Goal: Find specific page/section: Find specific page/section

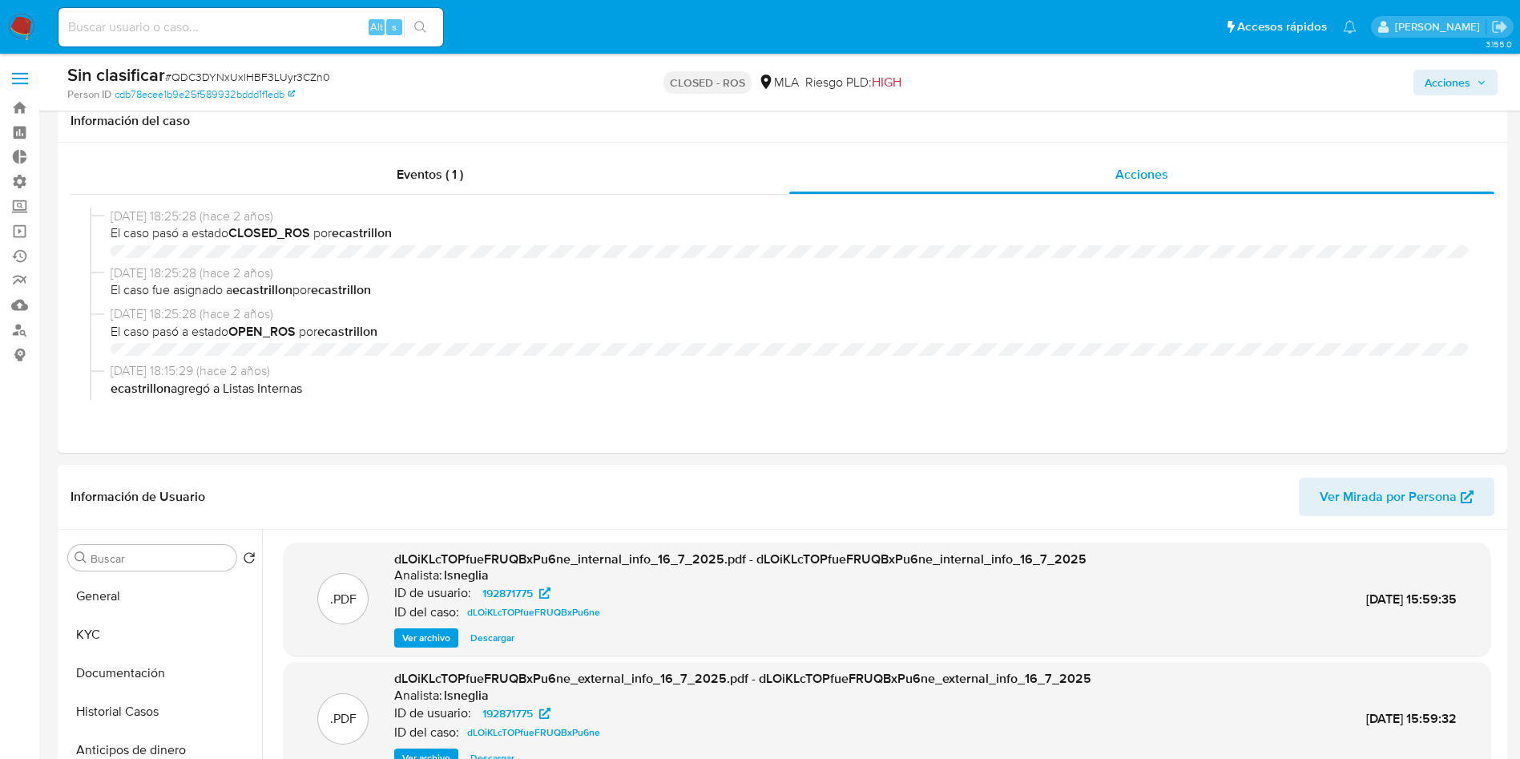
select select "10"
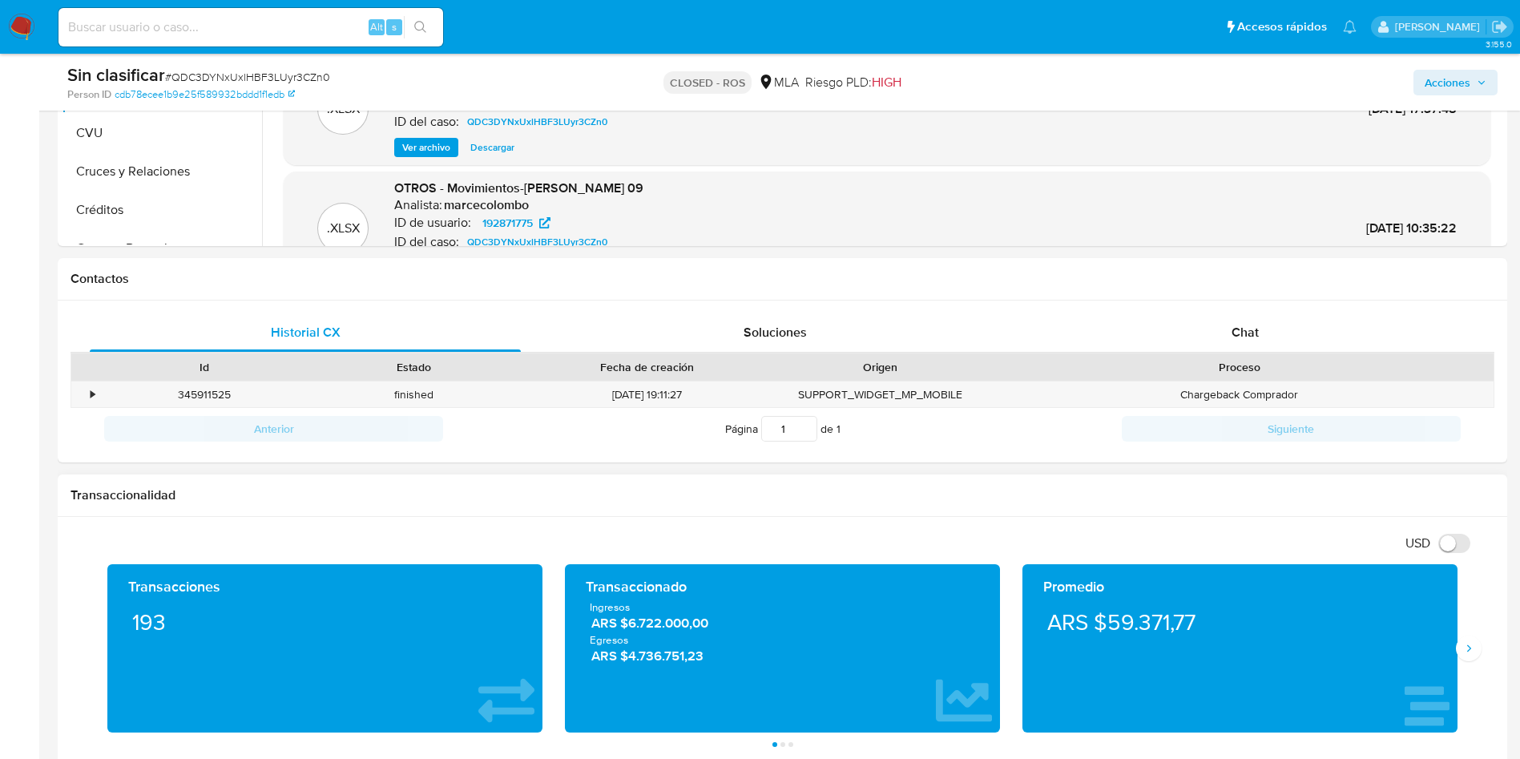
scroll to position [842, 0]
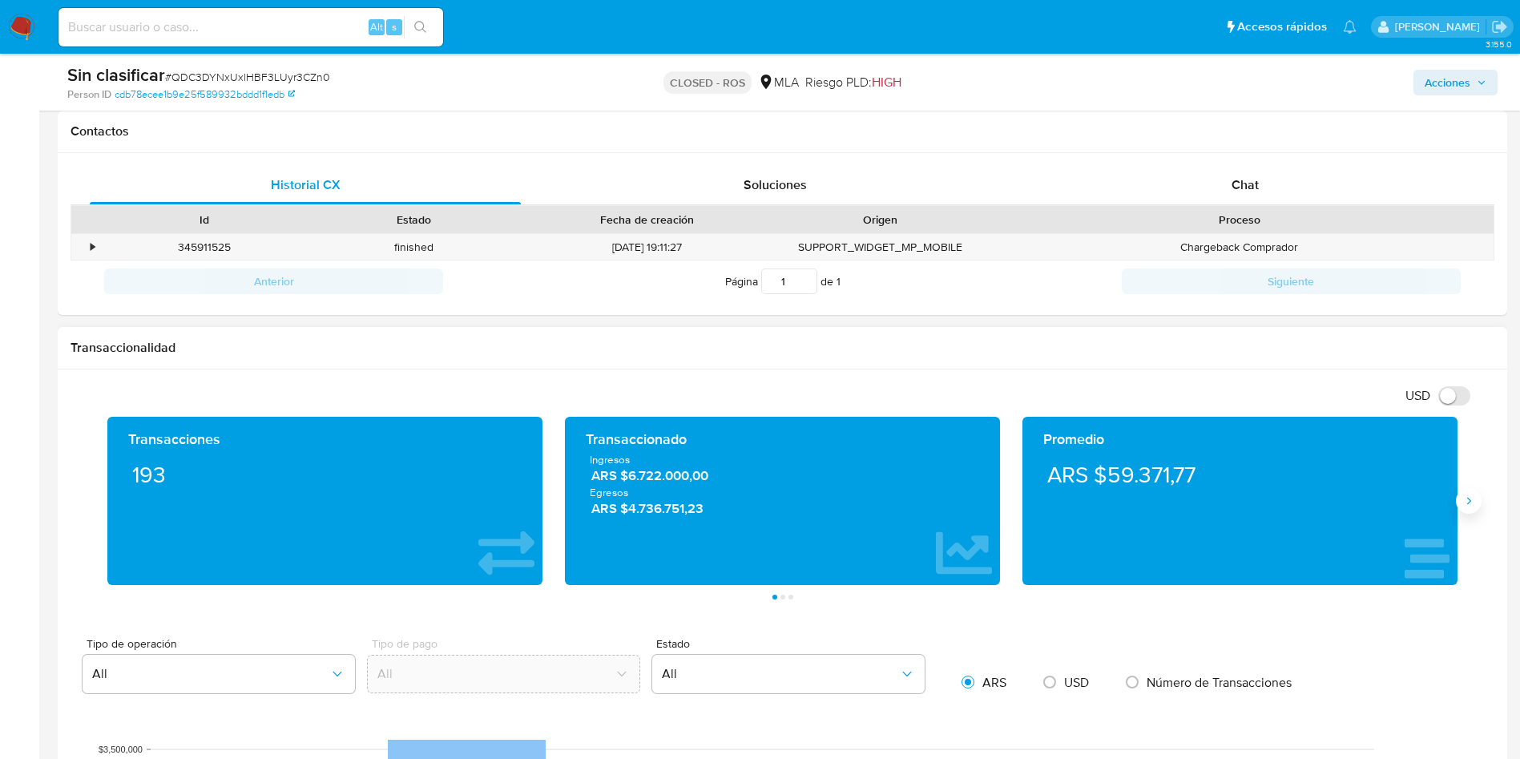
click at [1471, 512] on button "Siguiente" at bounding box center [1469, 501] width 26 height 26
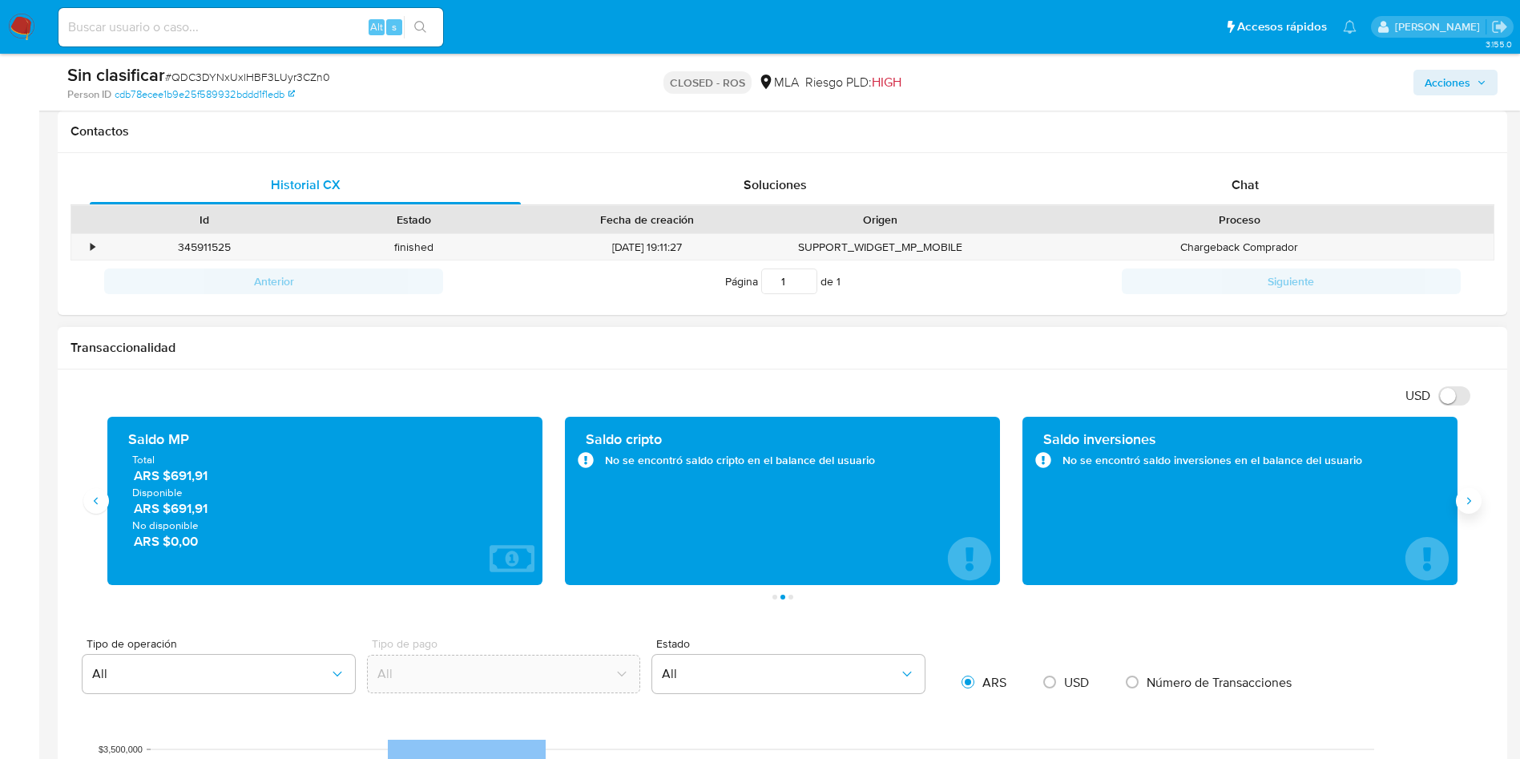
click at [1472, 509] on button "Siguiente" at bounding box center [1469, 501] width 26 height 26
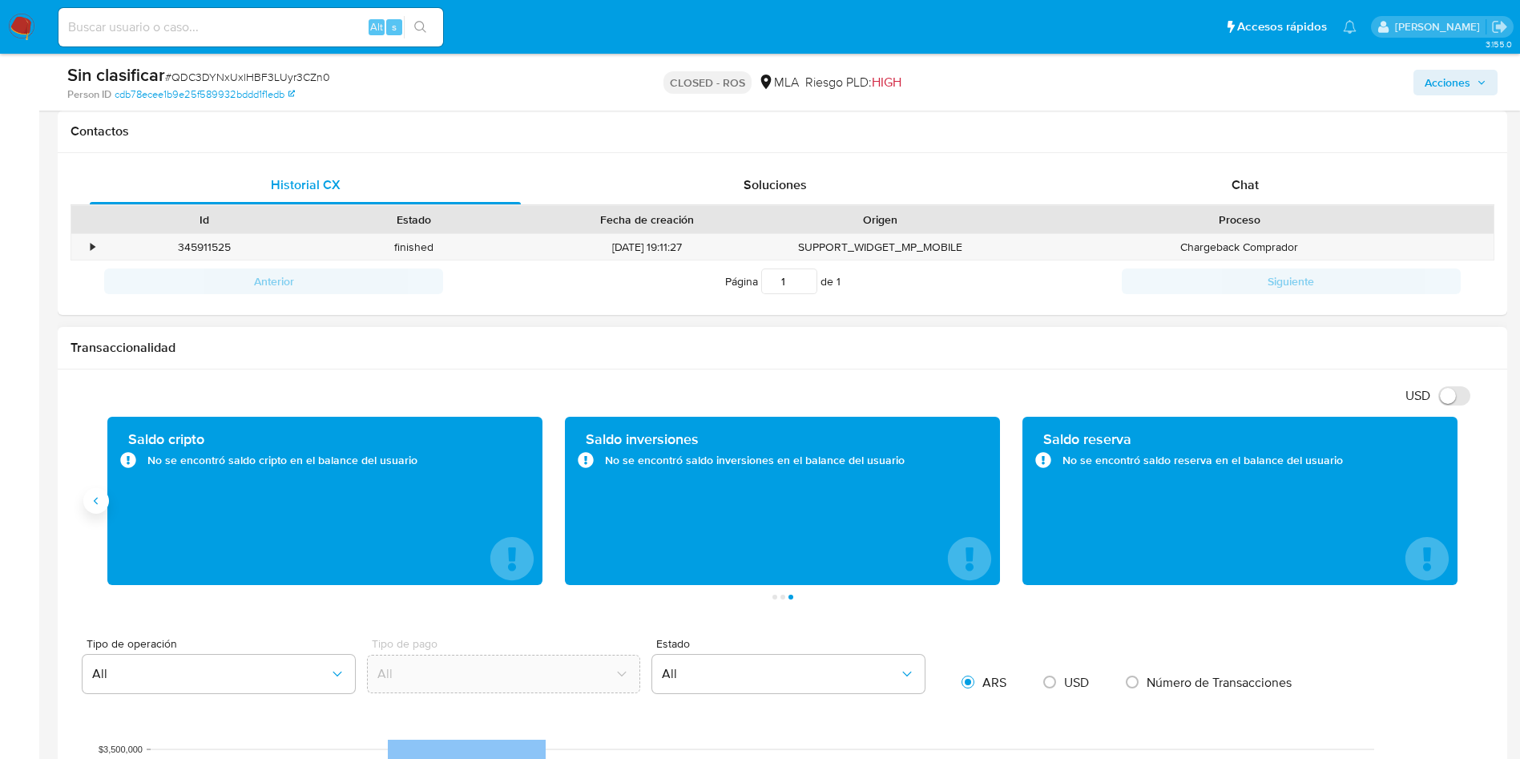
click at [104, 508] on button "Anterior" at bounding box center [96, 501] width 26 height 26
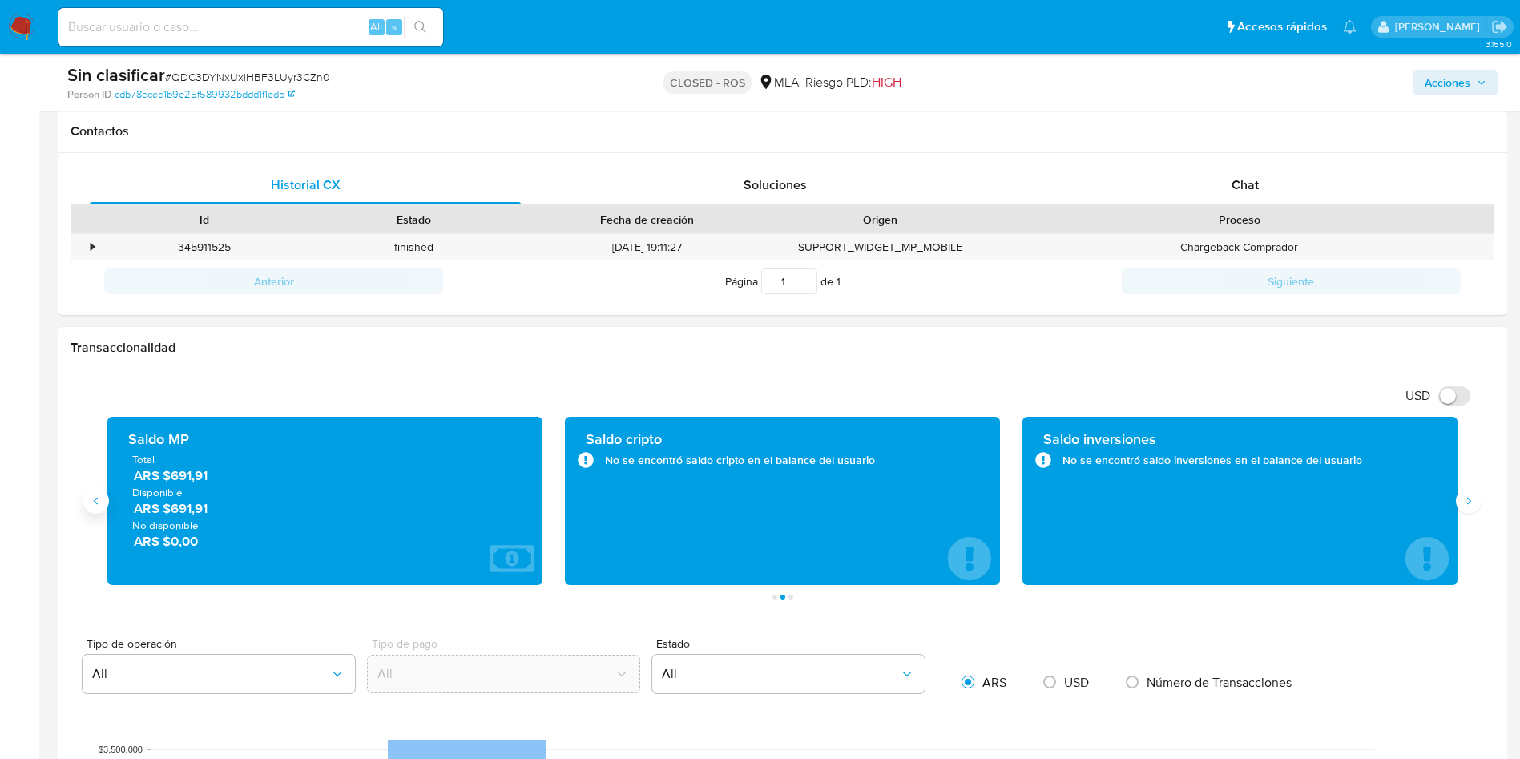
click at [104, 508] on button "Anterior" at bounding box center [96, 501] width 26 height 26
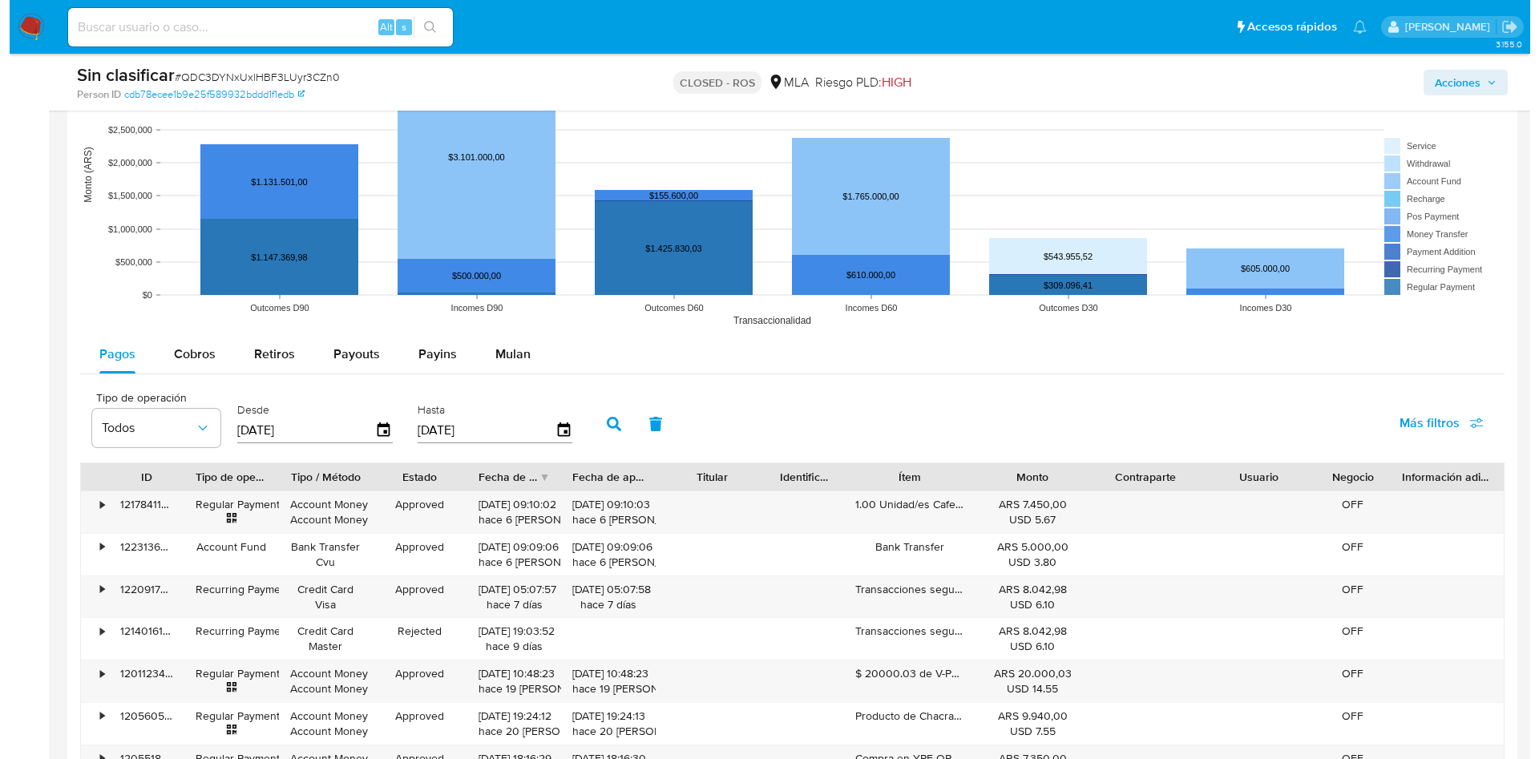
scroll to position [1563, 0]
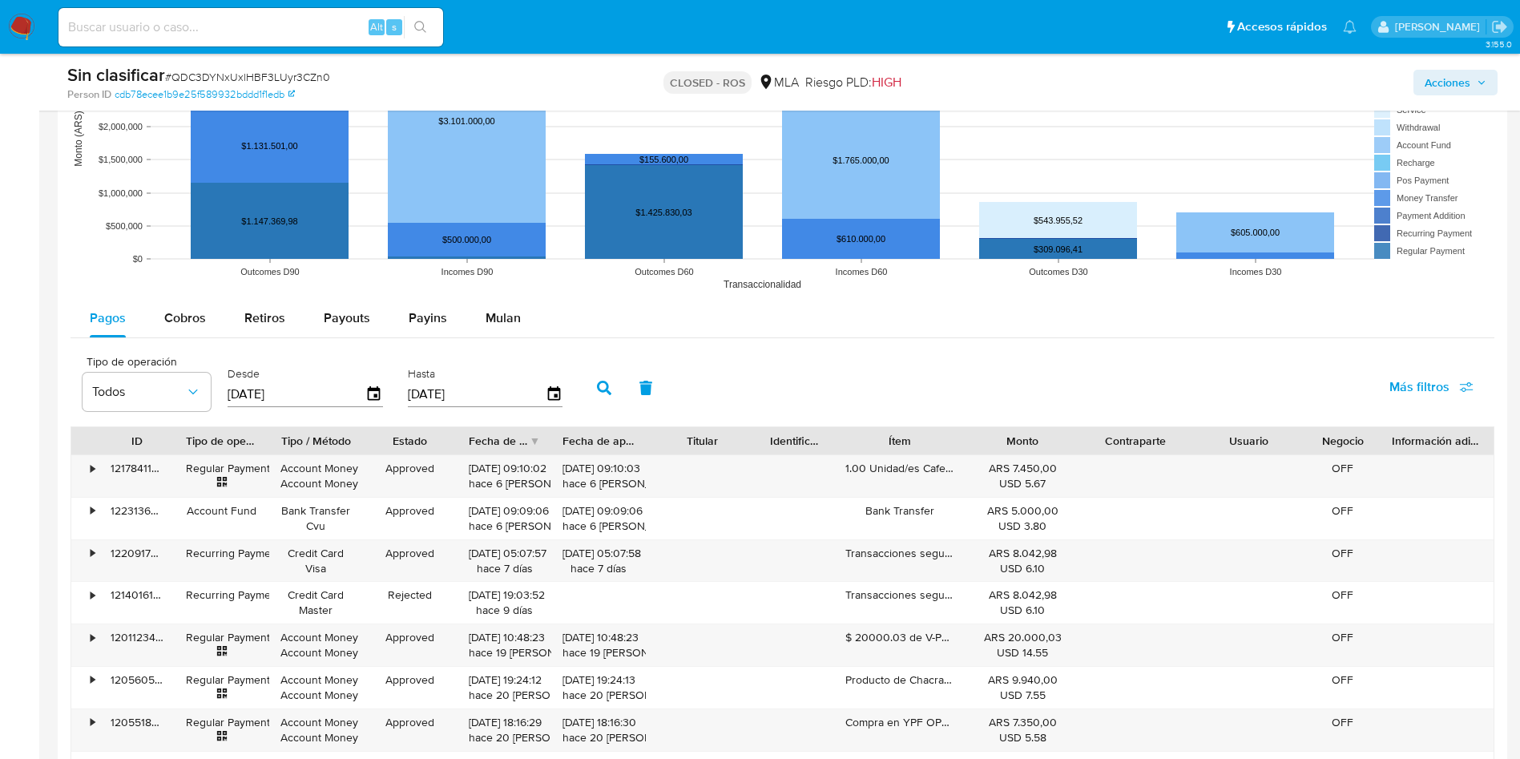
click at [1402, 380] on span "Más filtros" at bounding box center [1420, 387] width 60 height 38
drag, startPoint x: 939, startPoint y: 390, endPoint x: 918, endPoint y: 387, distance: 21.9
click at [932, 388] on div "Tipo de operación Todos Desde 23/05/2025 Hasta 20/08/2025 Más filtros Tipo de o…" at bounding box center [783, 386] width 1424 height 80
click at [1380, 393] on button "Más filtros" at bounding box center [1432, 387] width 126 height 38
click at [1328, 461] on span "Tipo de pago" at bounding box center [1303, 464] width 74 height 16
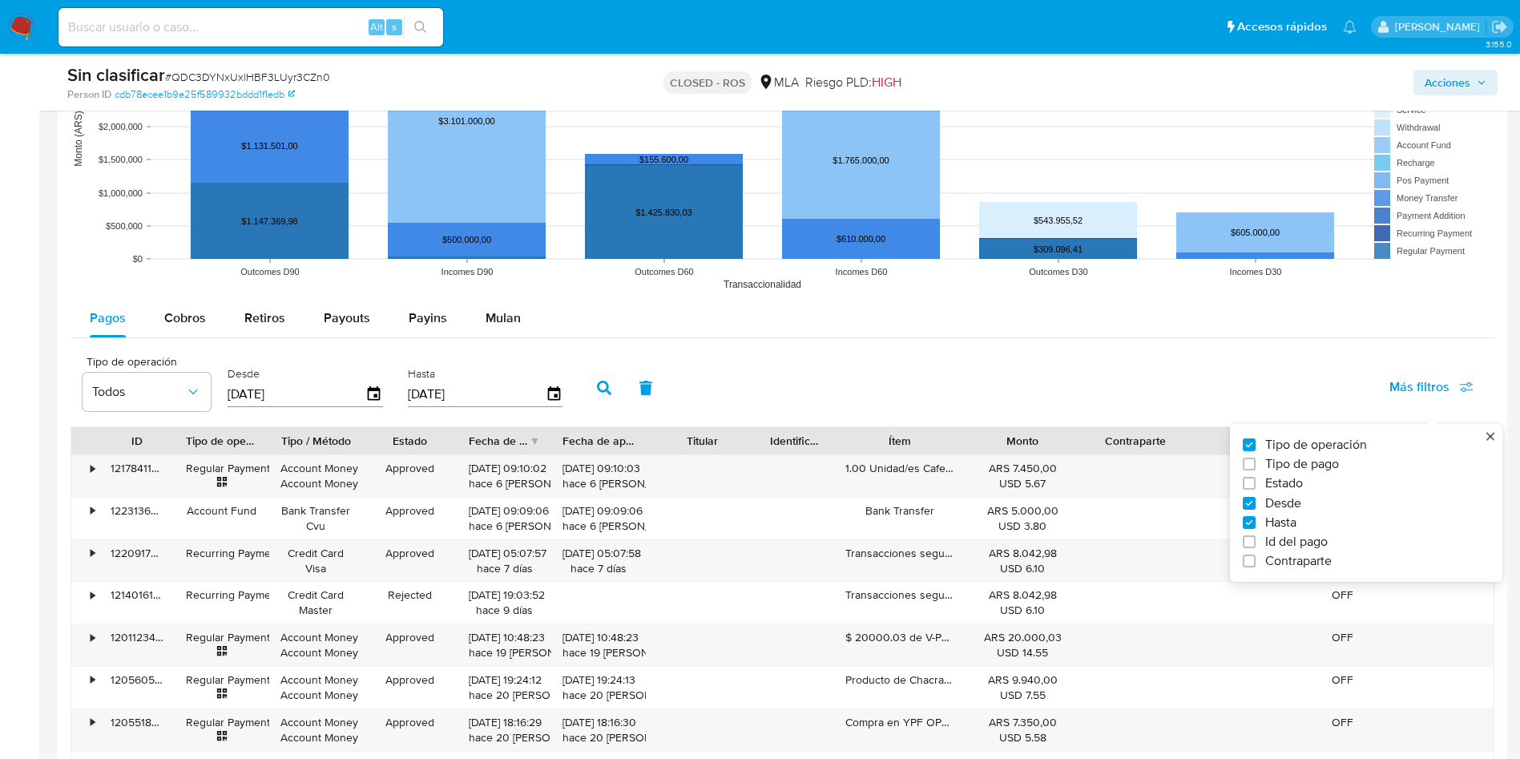
click at [1256, 461] on input "Tipo de pago" at bounding box center [1249, 464] width 13 height 13
checkbox input "true"
click at [931, 360] on div "Tipo de operación Todos Tipo de pago Todos Desde 20/08/2025 Hasta 20/08/2025 Má…" at bounding box center [783, 386] width 1424 height 80
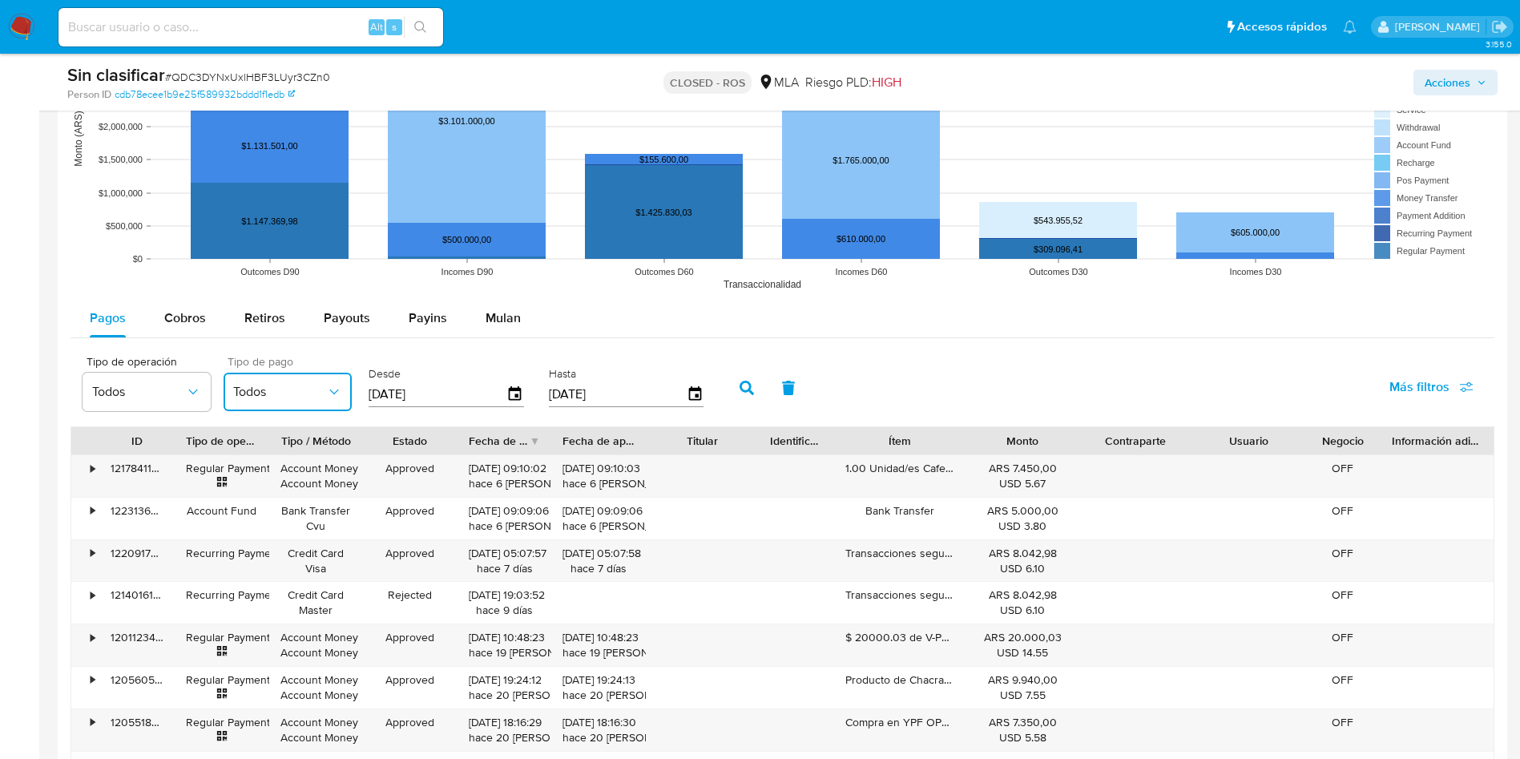
click at [287, 390] on span "Todos" at bounding box center [279, 392] width 93 height 16
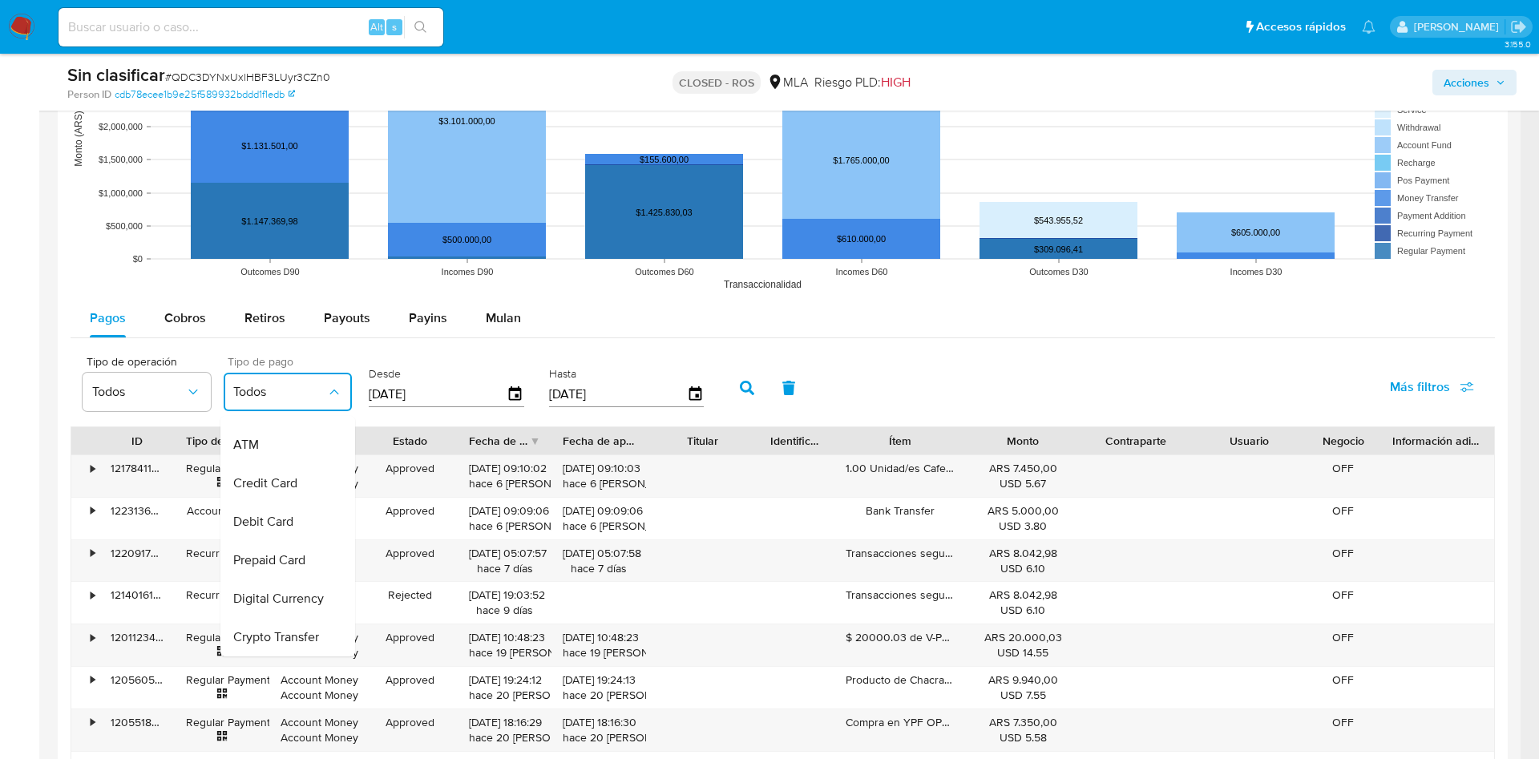
scroll to position [0, 0]
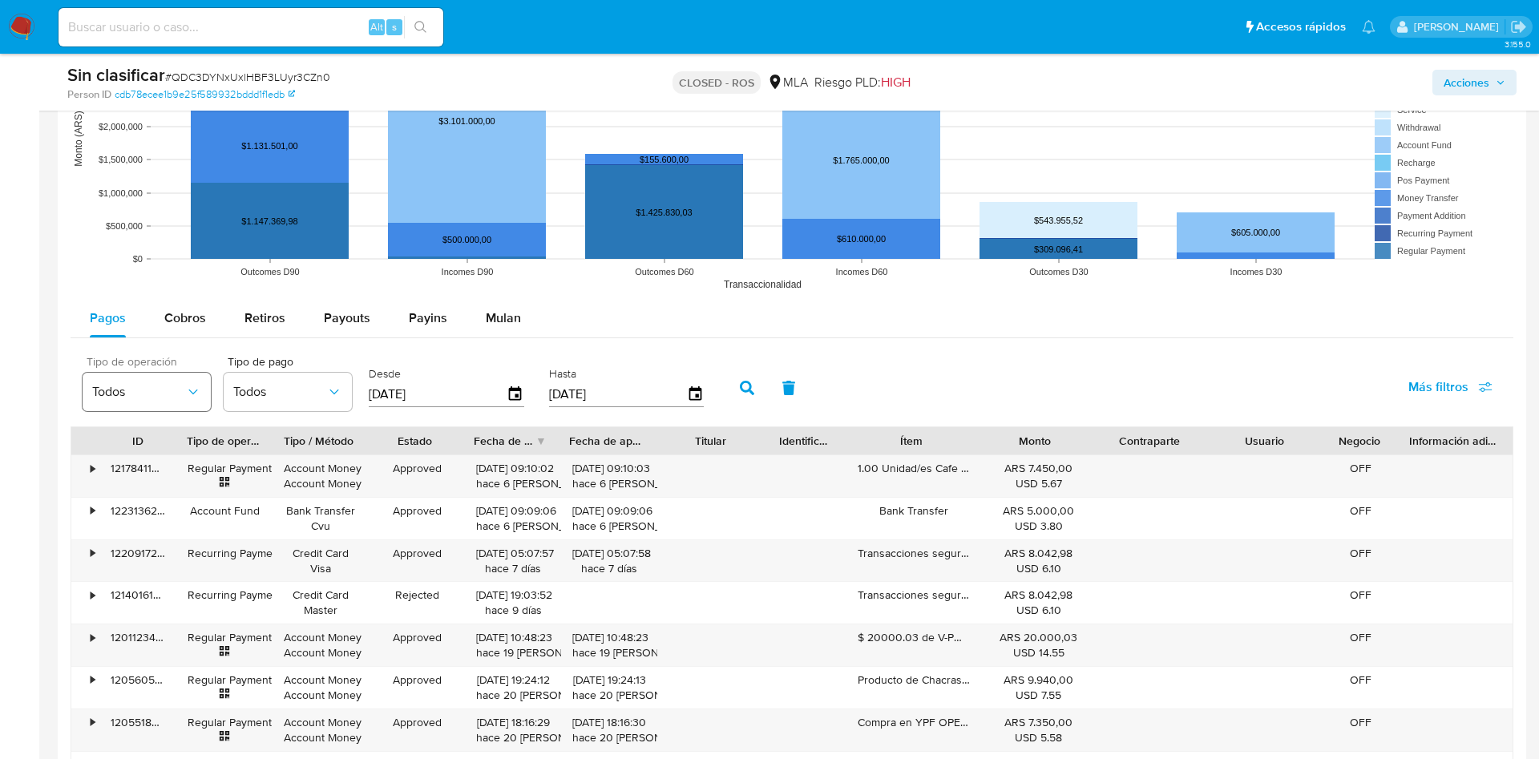
click at [185, 394] on icon "button" at bounding box center [193, 392] width 16 height 16
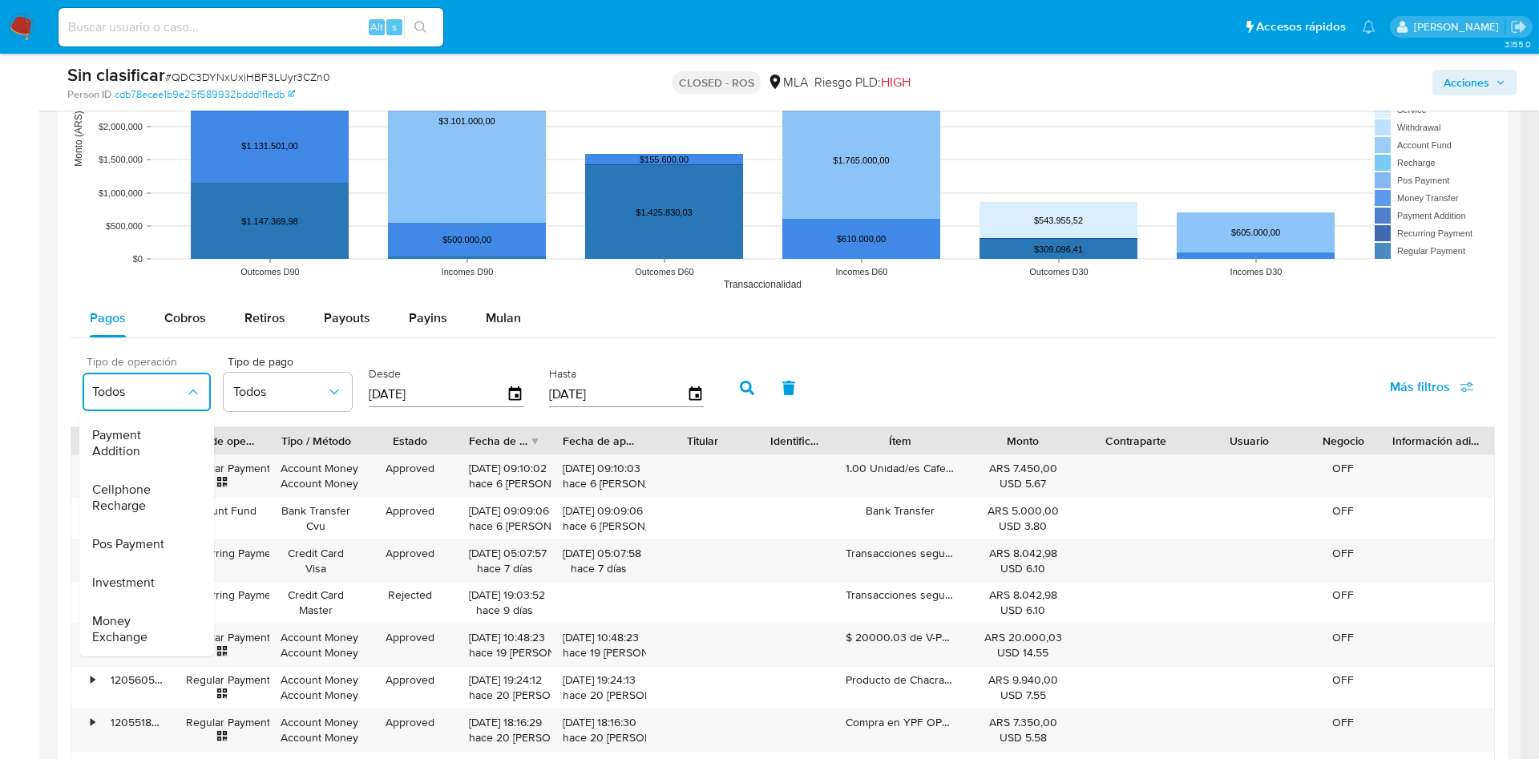
scroll to position [243, 0]
click at [306, 389] on span "Todos" at bounding box center [279, 392] width 93 height 16
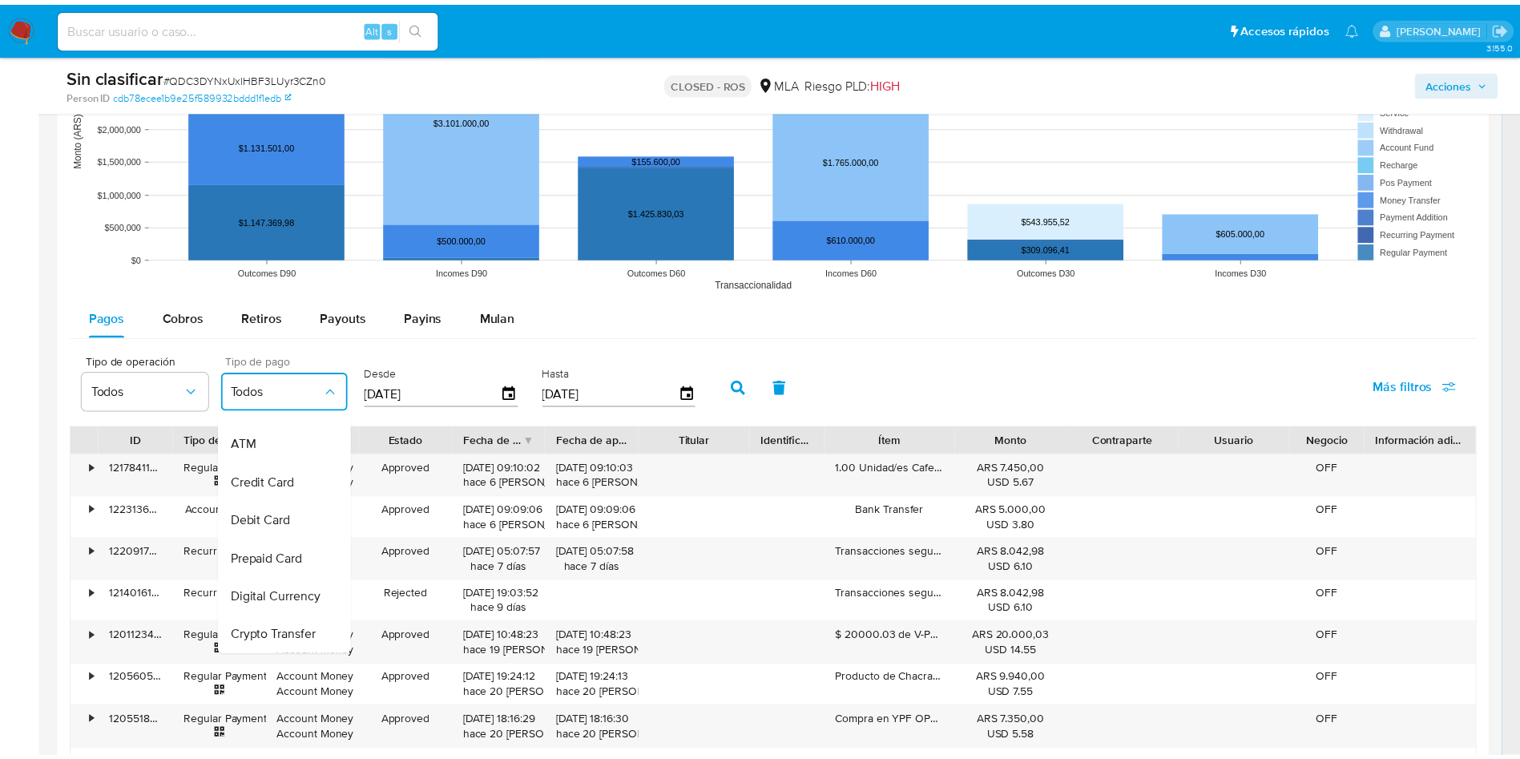
scroll to position [163, 0]
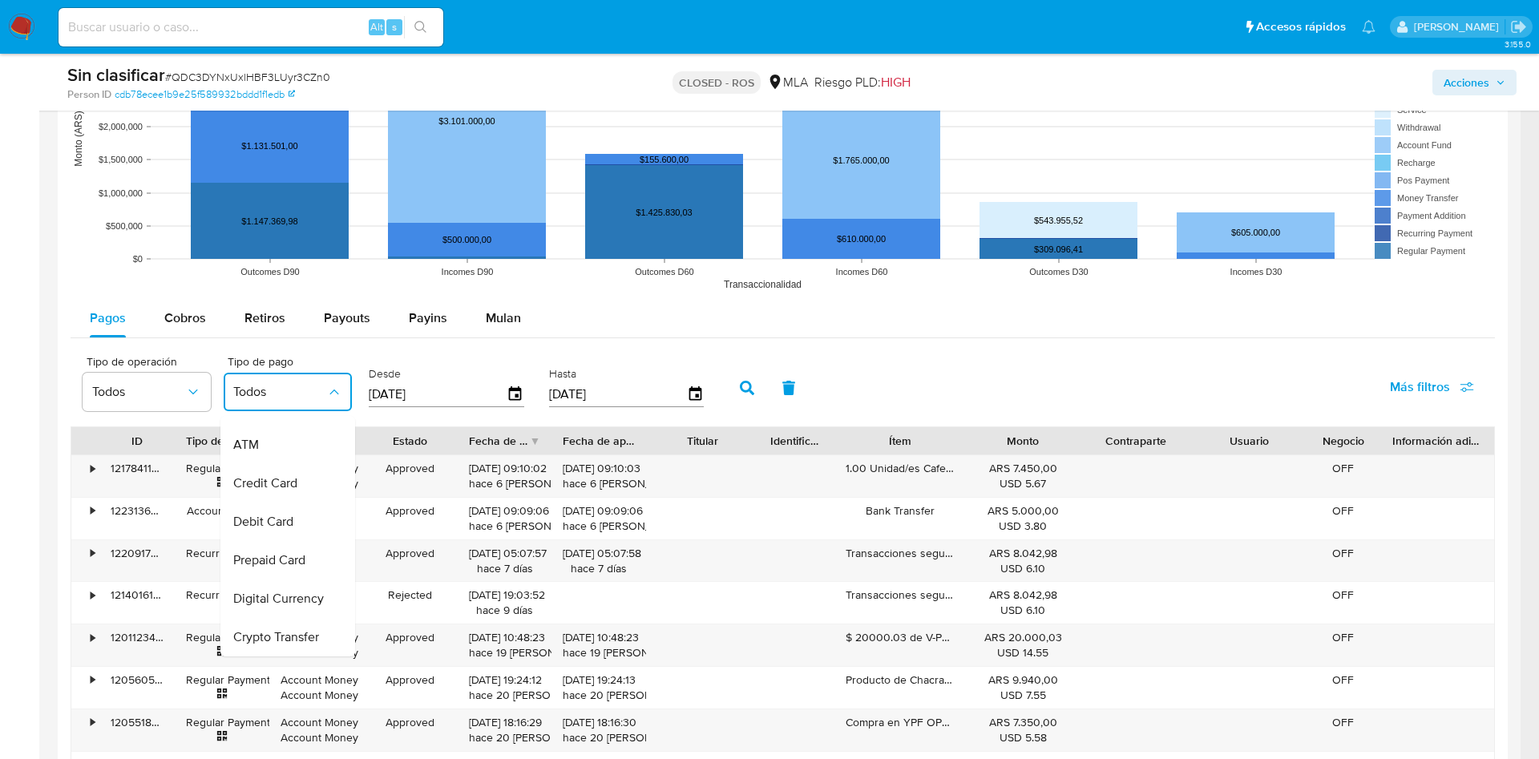
click at [1183, 372] on div "Tipo de operación Todos Tipo de pago Todos Todos Account Money Ticket Bank Tran…" at bounding box center [783, 386] width 1424 height 80
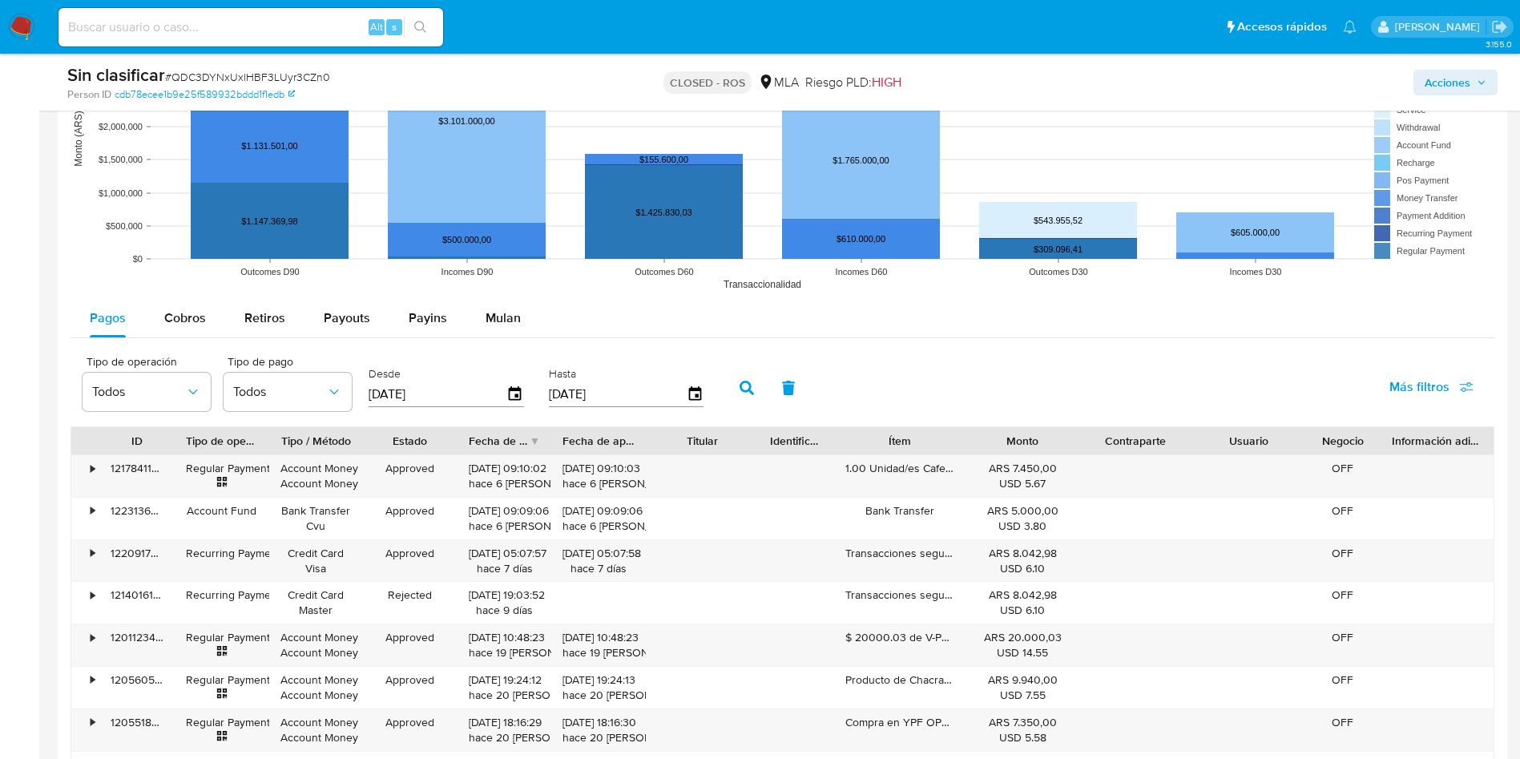
click at [1462, 377] on span "Más filtros" at bounding box center [1432, 386] width 84 height 35
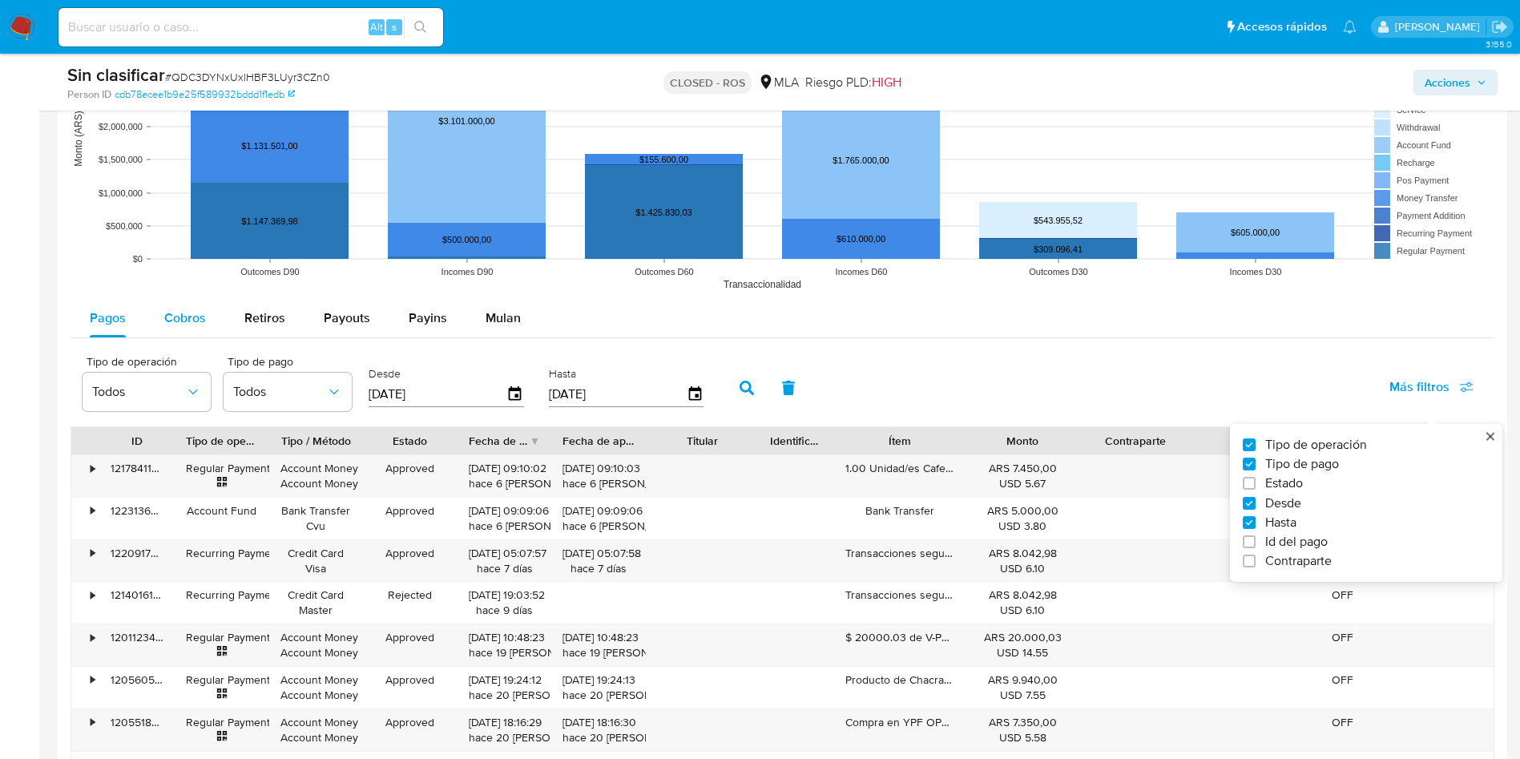
click at [203, 319] on span "Cobros" at bounding box center [185, 318] width 42 height 18
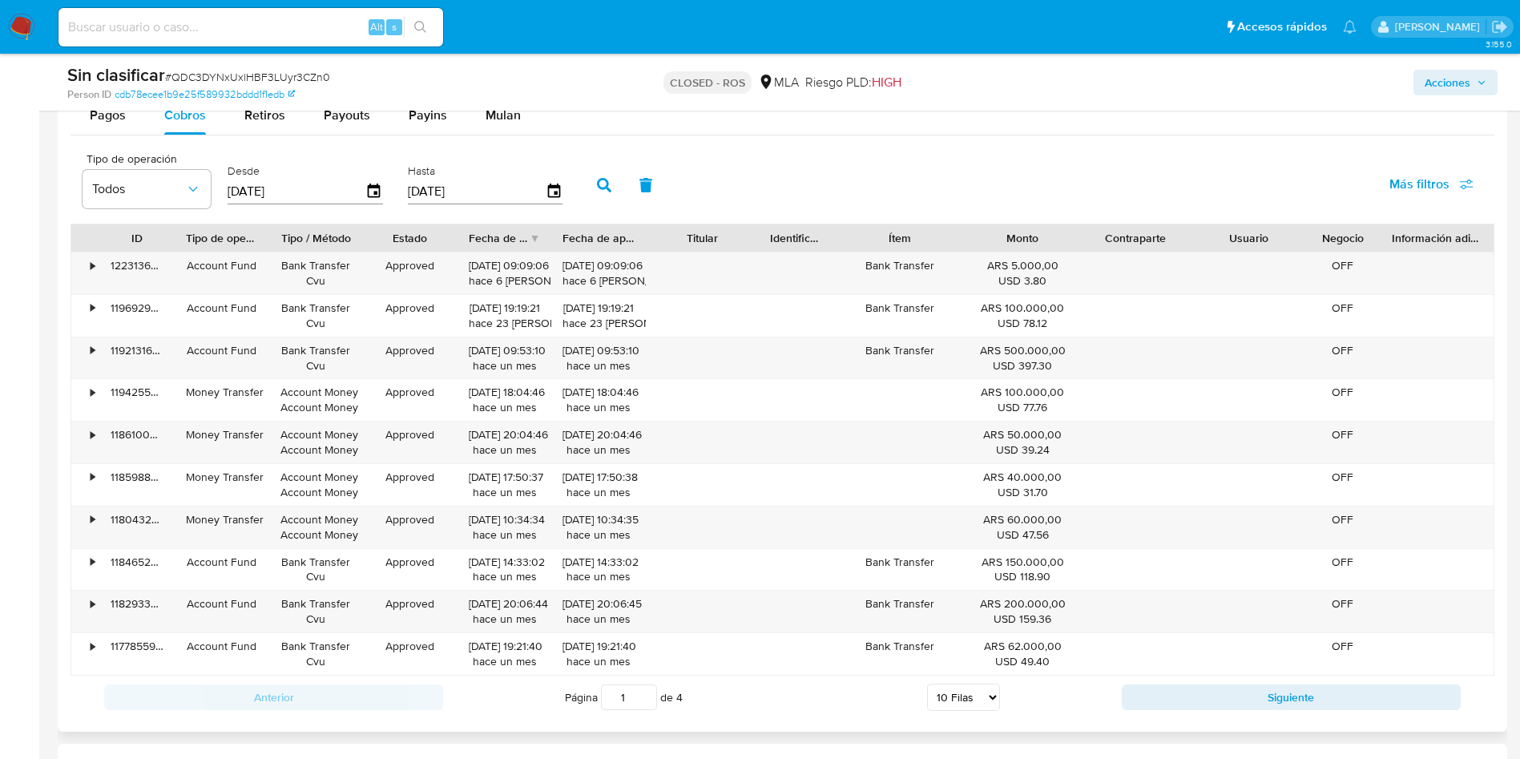
scroll to position [1803, 0]
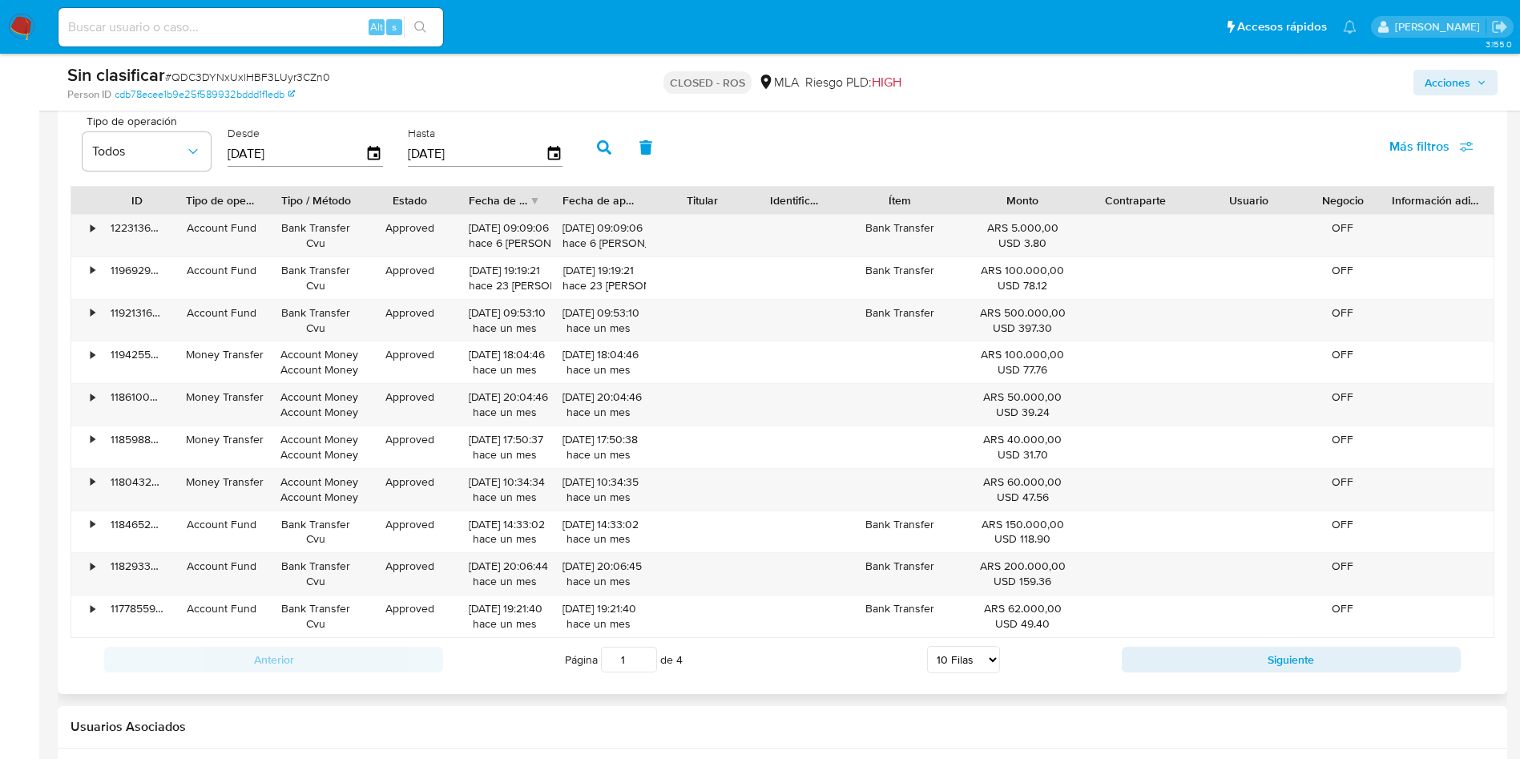
click at [979, 653] on select "5 Filas 10 Filas 20 Filas 25 Filas 50 Filas 100 Filas" at bounding box center [963, 659] width 73 height 27
select select "100"
click at [927, 646] on select "5 Filas 10 Filas 20 Filas 25 Filas 50 Filas 100 Filas" at bounding box center [963, 659] width 73 height 27
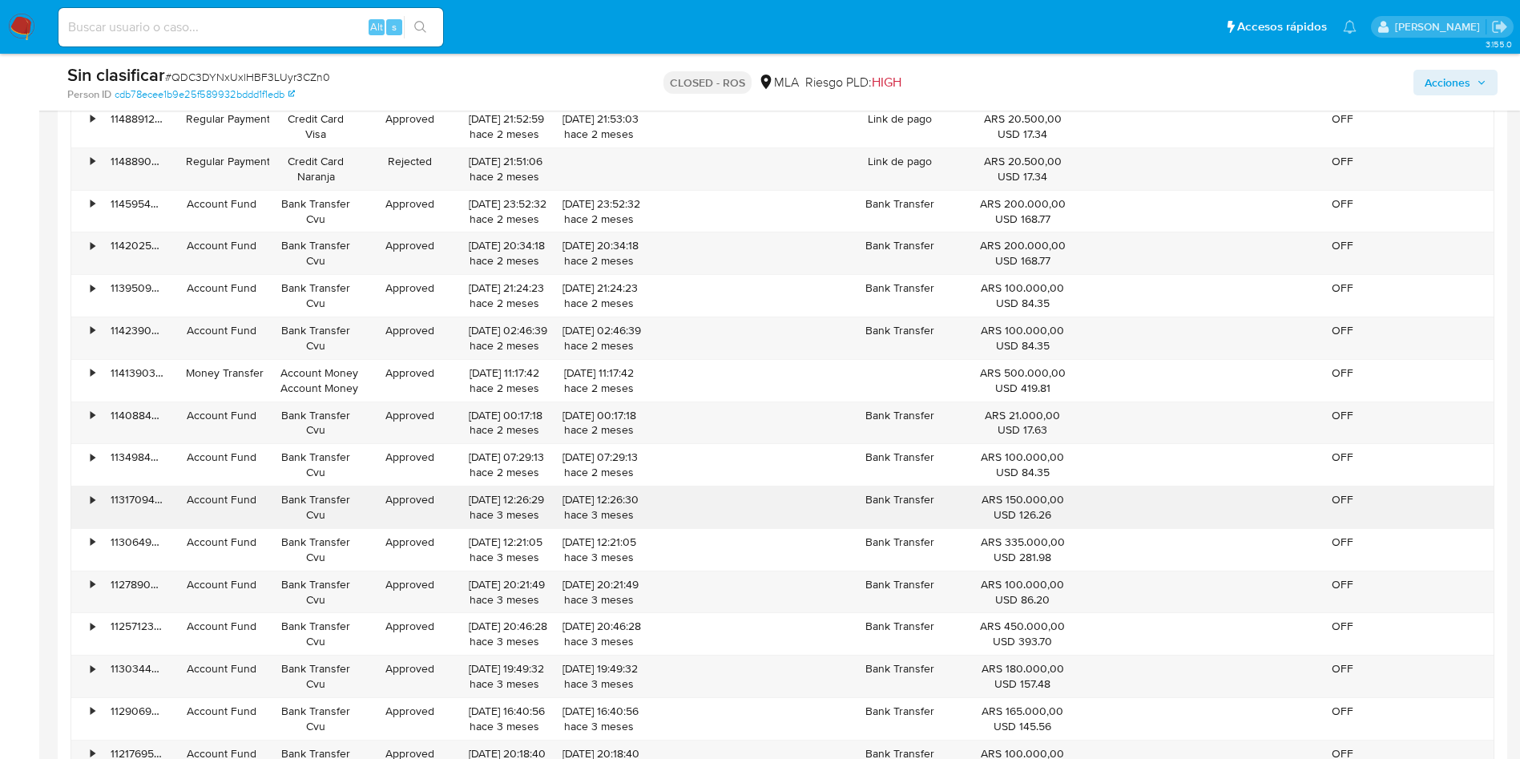
scroll to position [3006, 0]
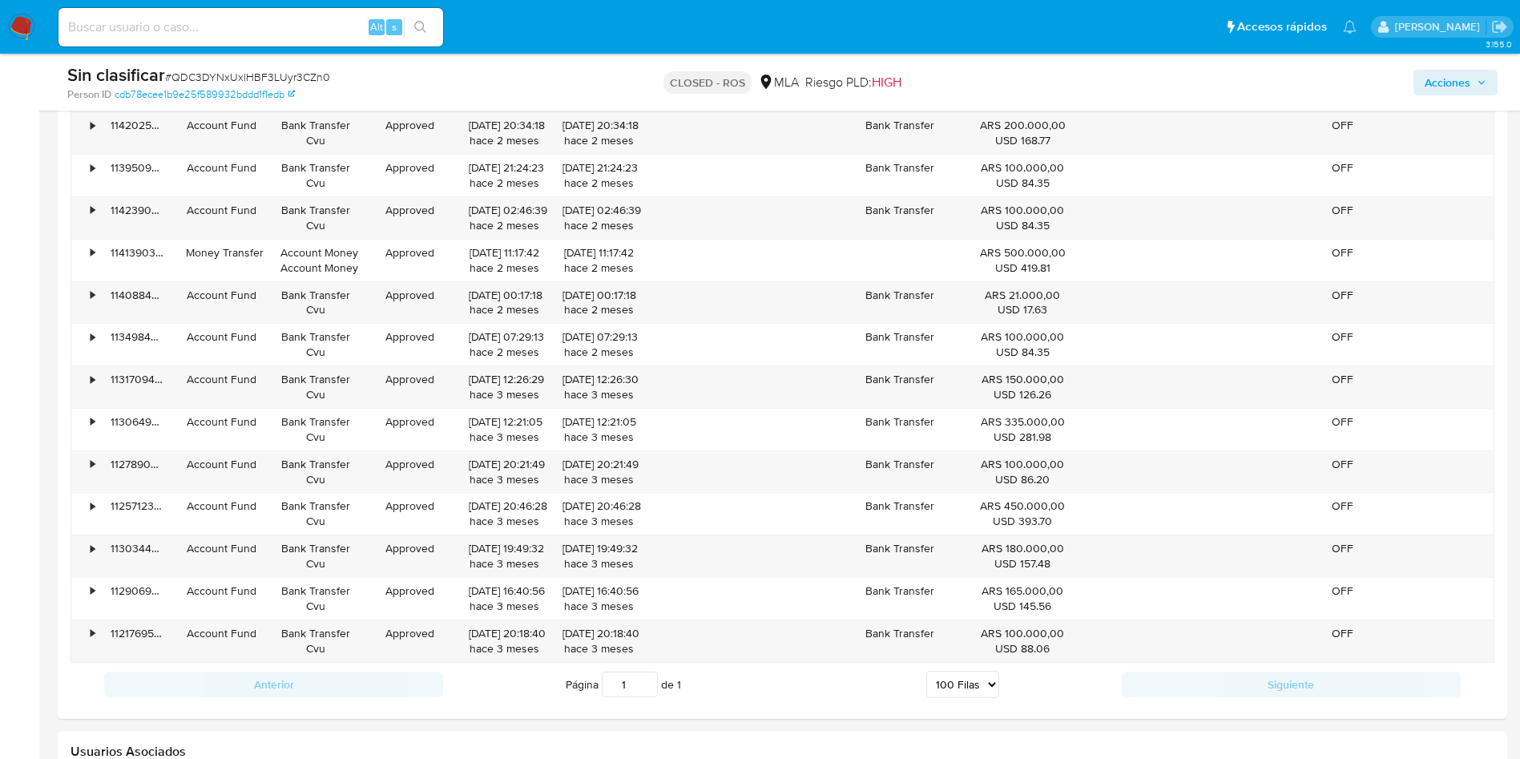
click at [21, 30] on img at bounding box center [21, 27] width 27 height 27
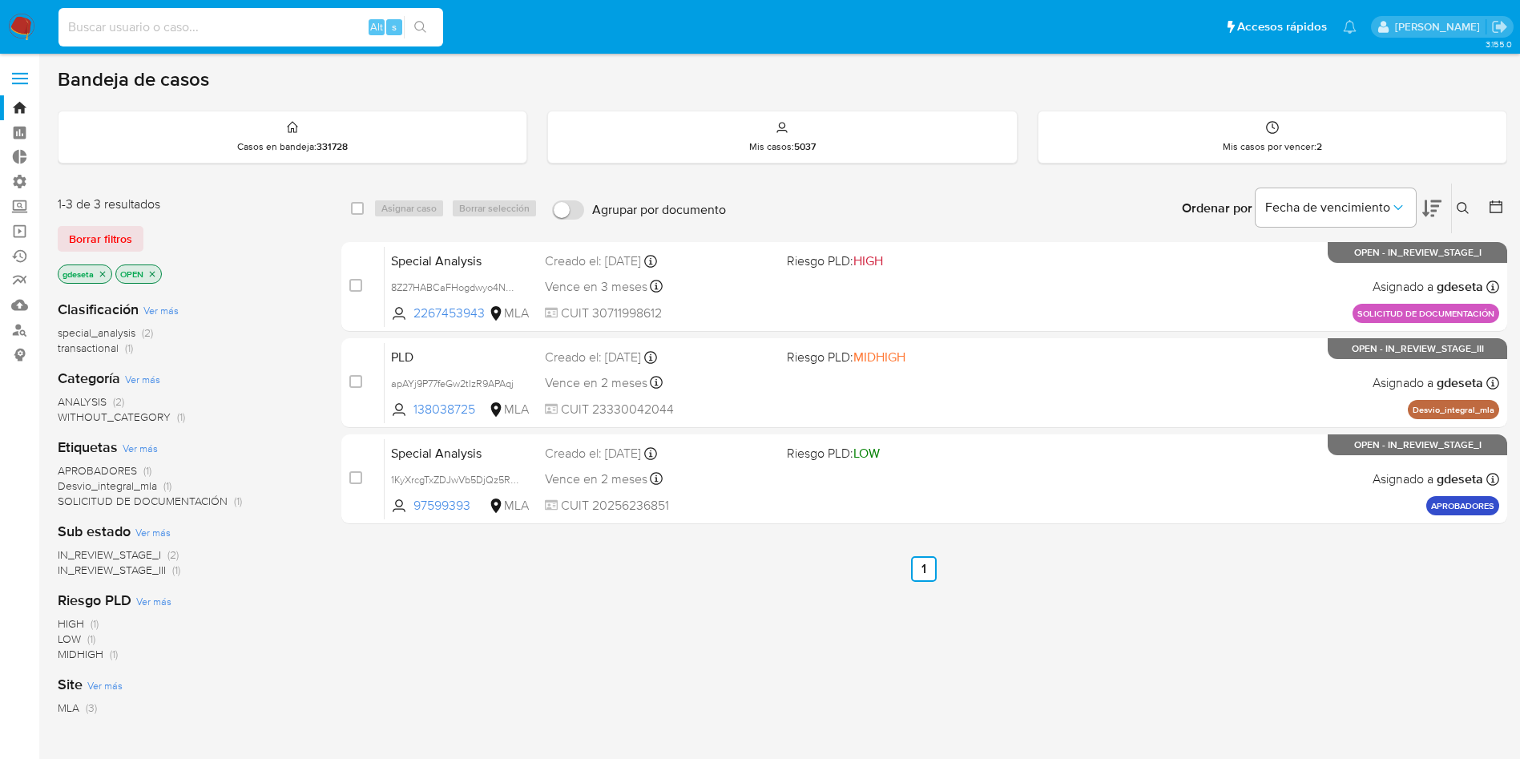
click at [273, 26] on input at bounding box center [251, 27] width 385 height 21
paste input "SDkzSVW9pPKCWYQzlSKHFSG9"
type input "SDkzSVW9pPKCWYQzlSKHFSG9"
click at [421, 36] on button "search-icon" at bounding box center [420, 27] width 33 height 22
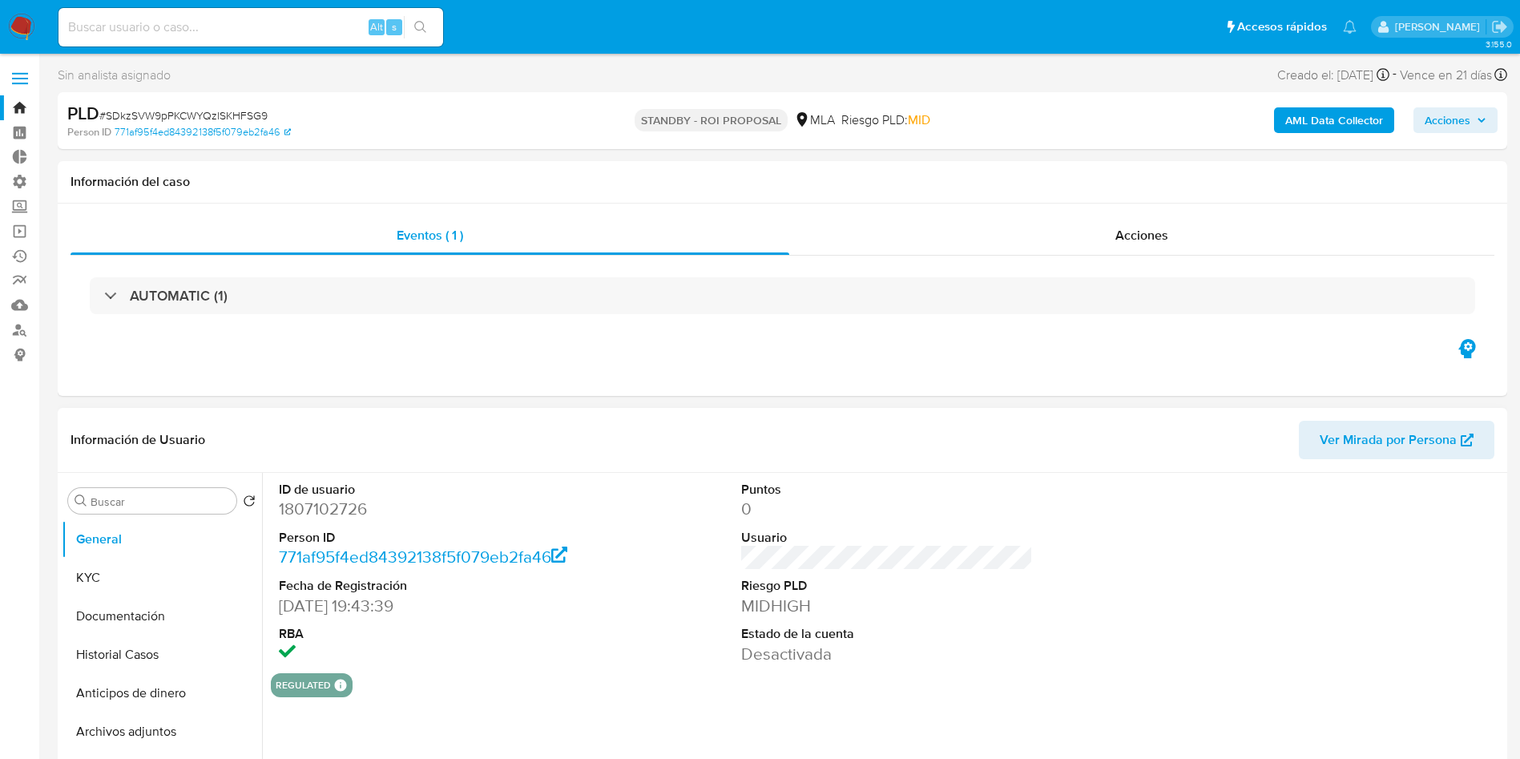
select select "10"
